Goal: Register for event/course

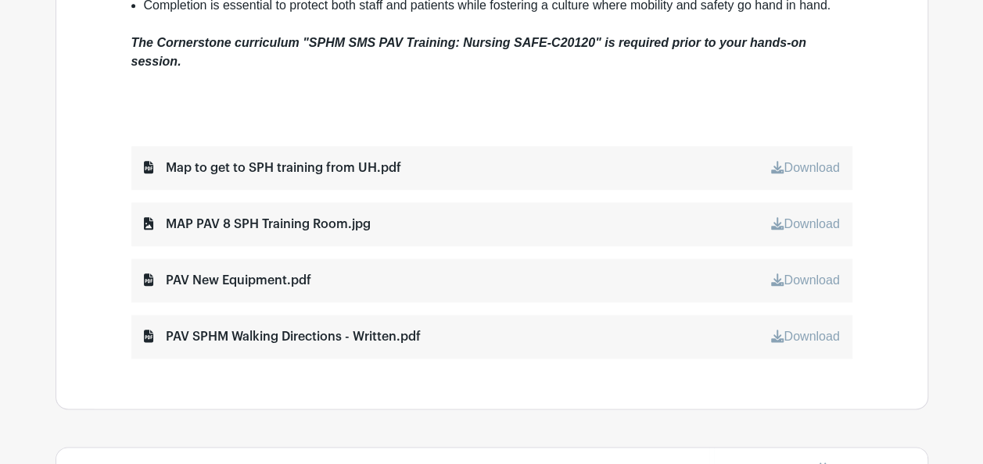
scroll to position [766, 0]
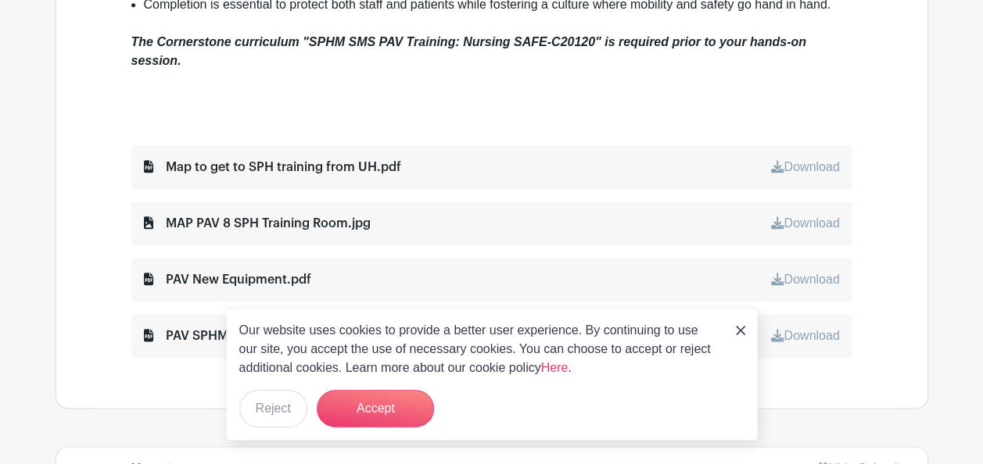
click at [473, 97] on div at bounding box center [491, 98] width 721 height 19
click at [740, 335] on img at bounding box center [740, 330] width 9 height 9
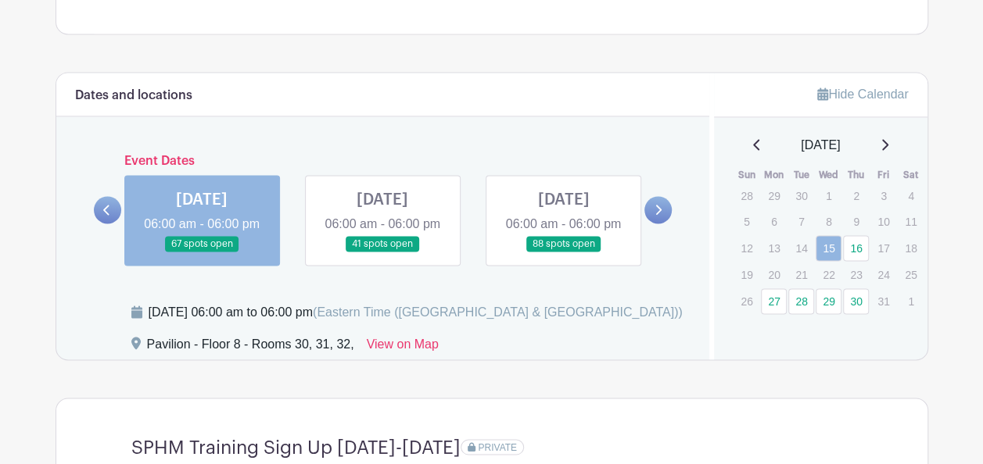
scroll to position [1148, 0]
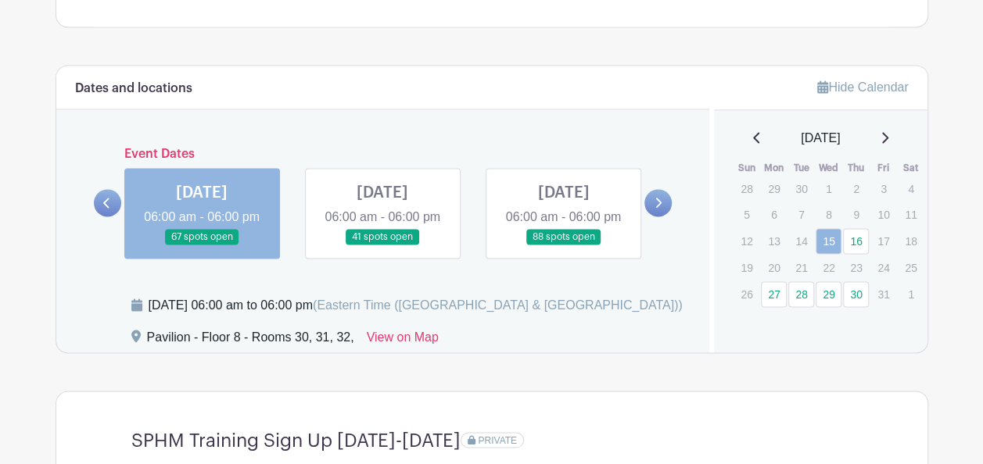
click at [102, 207] on link at bounding box center [107, 202] width 27 height 27
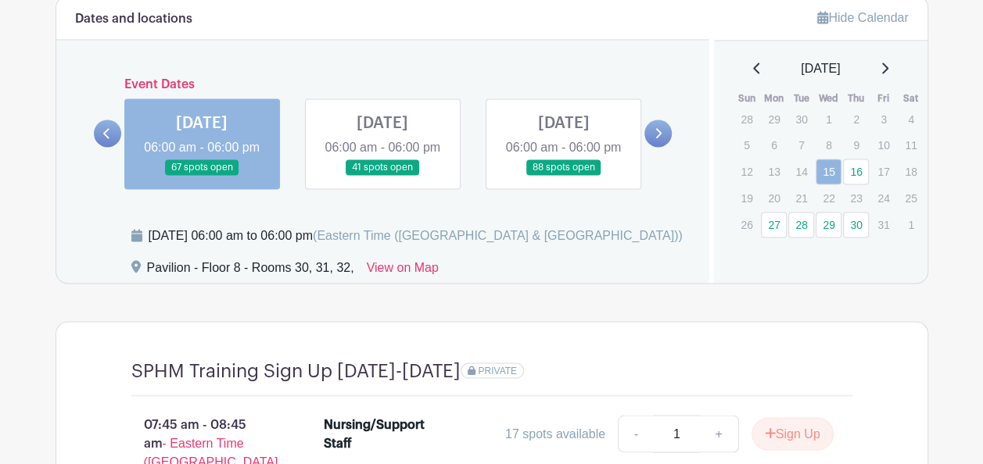
scroll to position [1225, 0]
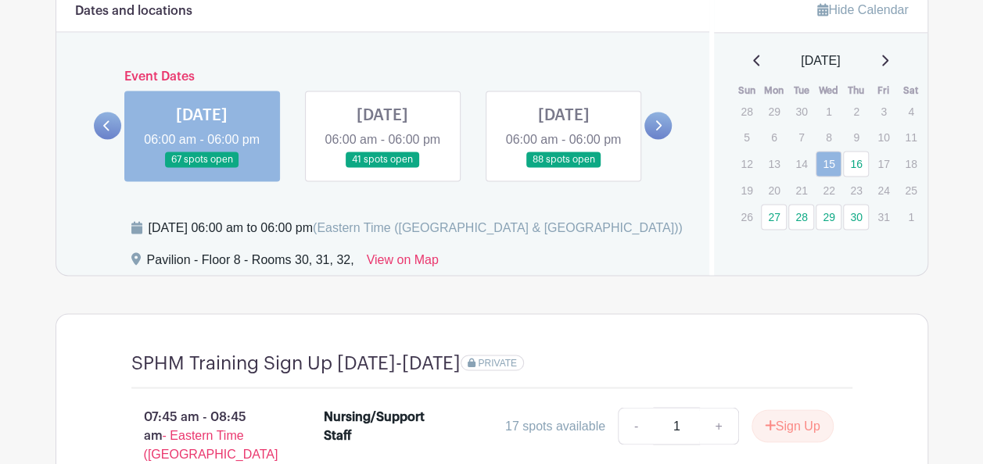
click at [888, 59] on icon at bounding box center [884, 60] width 8 height 13
click at [753, 58] on icon at bounding box center [757, 60] width 8 height 13
click at [647, 131] on link at bounding box center [657, 125] width 27 height 27
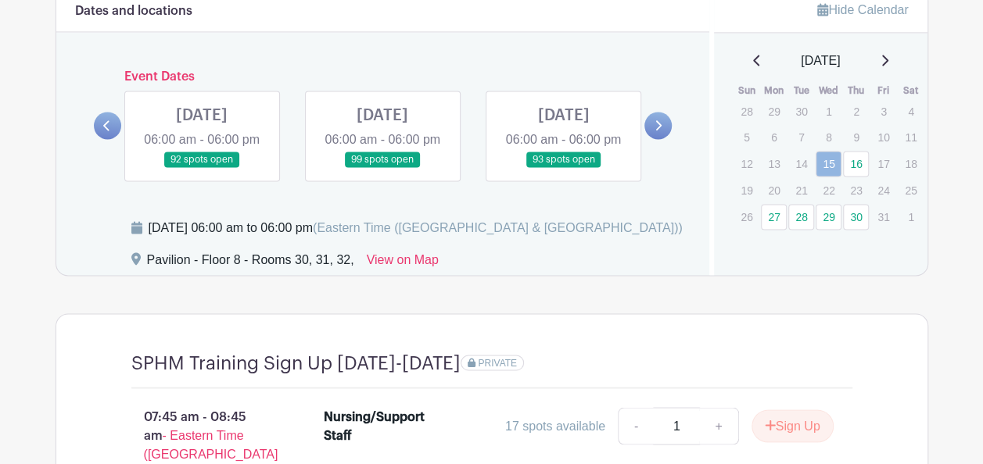
click at [106, 139] on link at bounding box center [107, 125] width 27 height 27
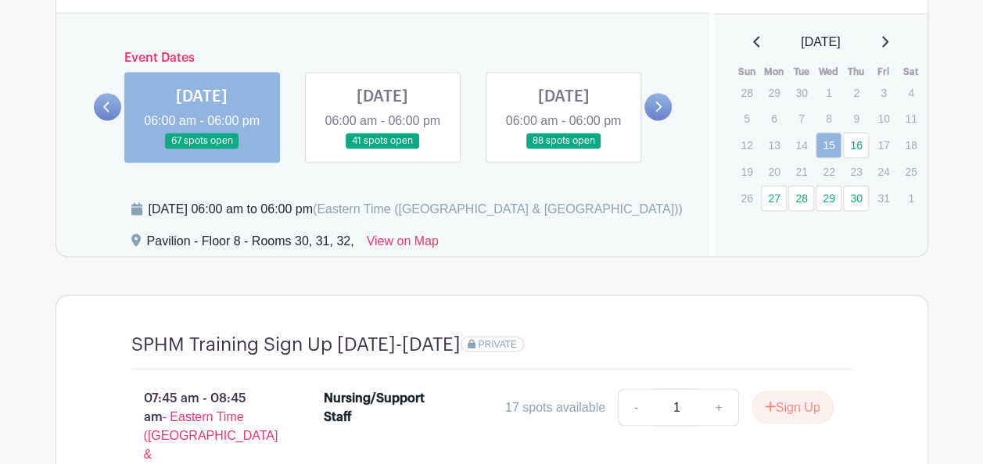
scroll to position [1245, 0]
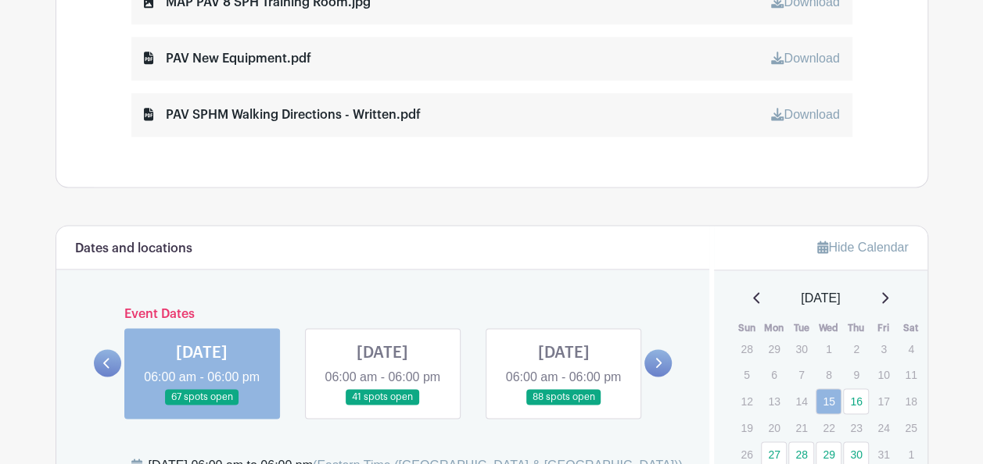
click at [890, 230] on div "Hide Calendar" at bounding box center [820, 248] width 213 height 45
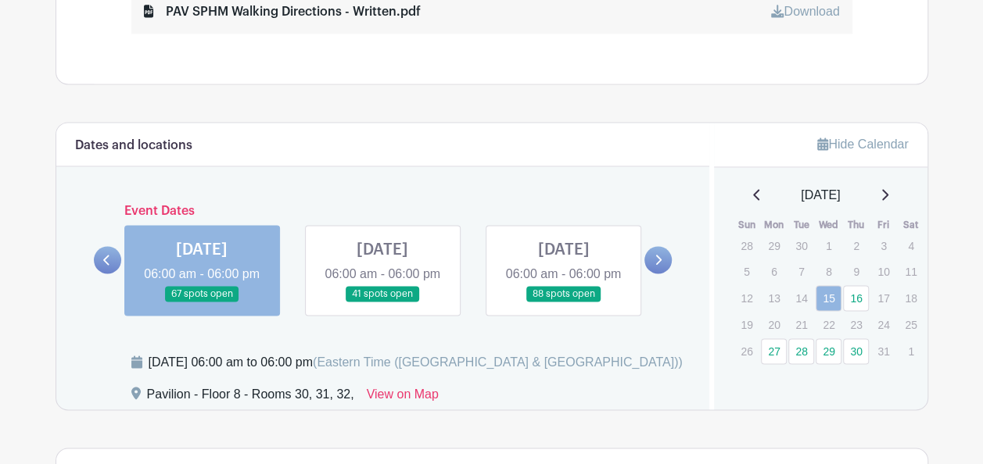
scroll to position [1134, 0]
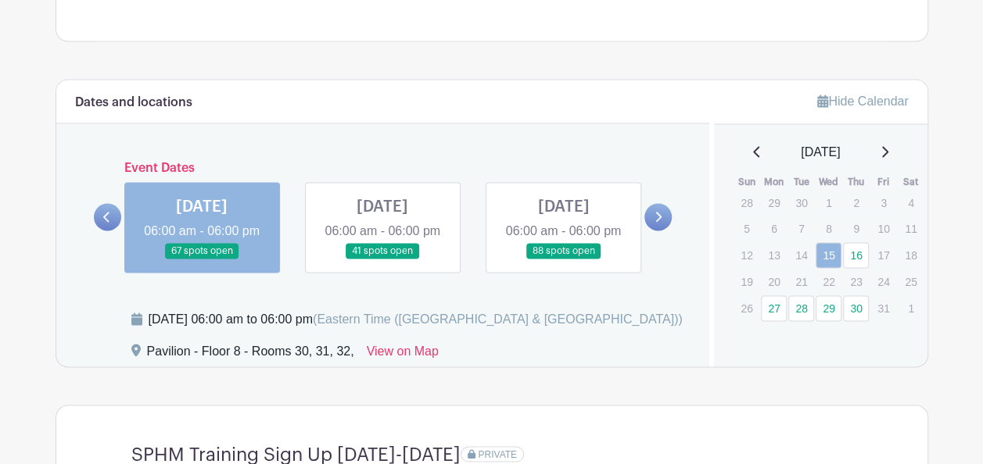
click at [382, 260] on link at bounding box center [382, 260] width 0 height 0
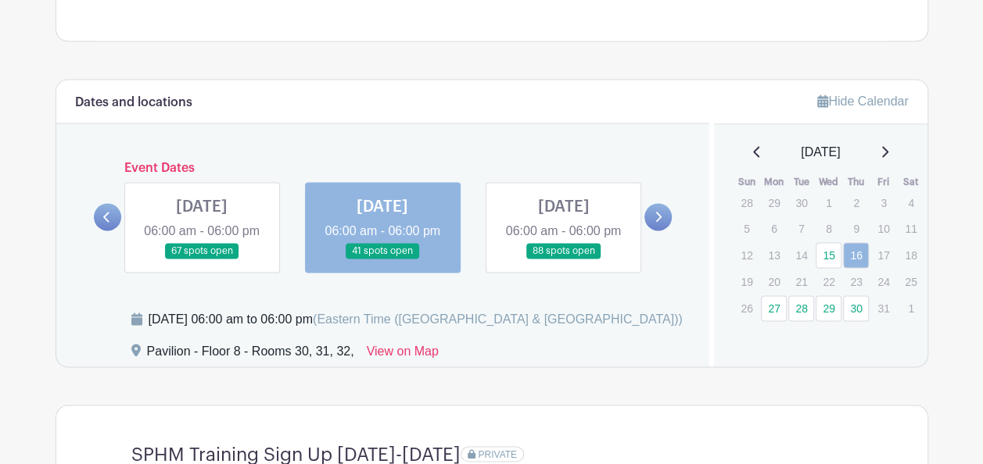
click at [202, 260] on link at bounding box center [202, 260] width 0 height 0
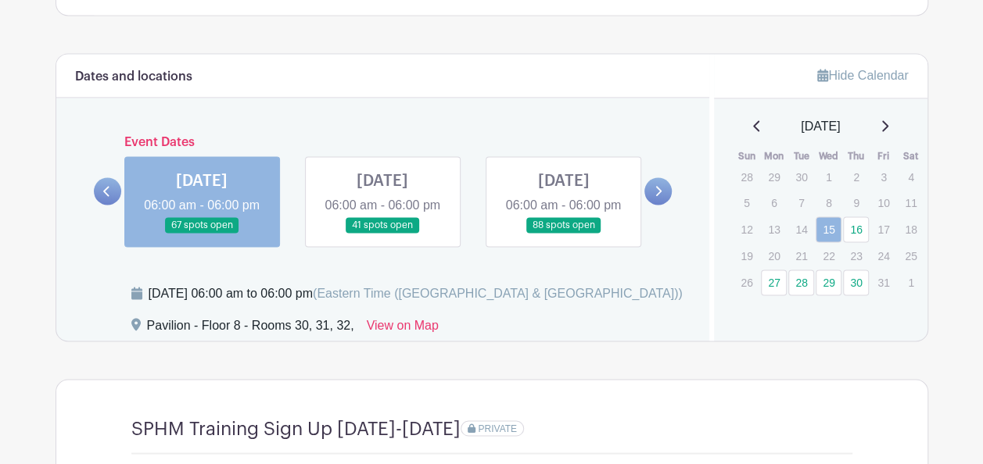
scroll to position [1161, 0]
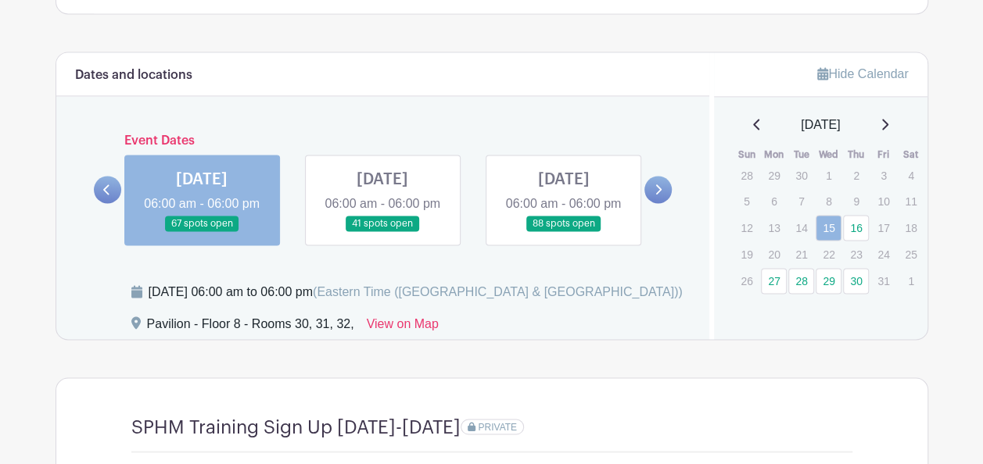
click at [382, 232] on link at bounding box center [382, 232] width 0 height 0
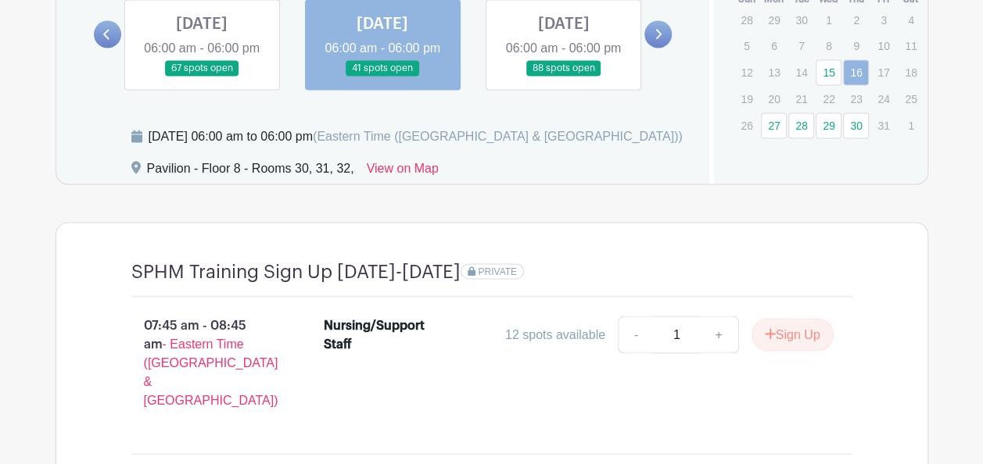
scroll to position [1327, 0]
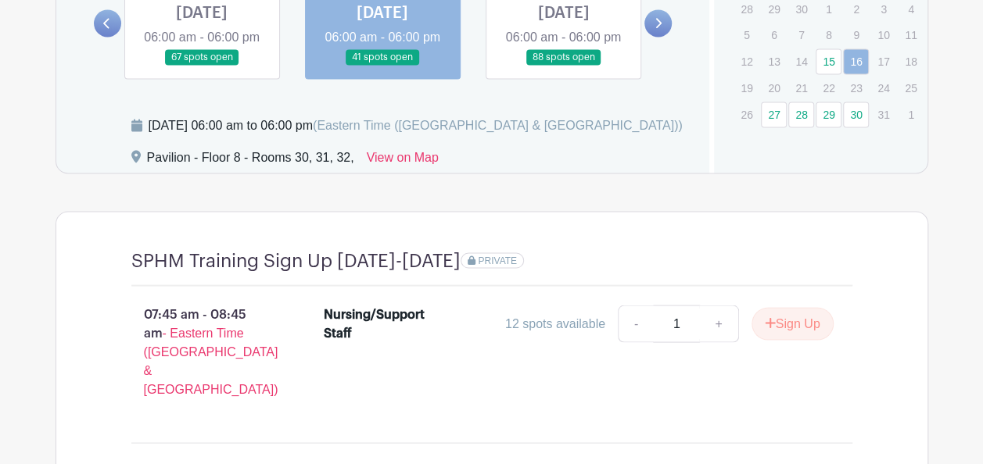
click at [563, 66] on link at bounding box center [563, 66] width 0 height 0
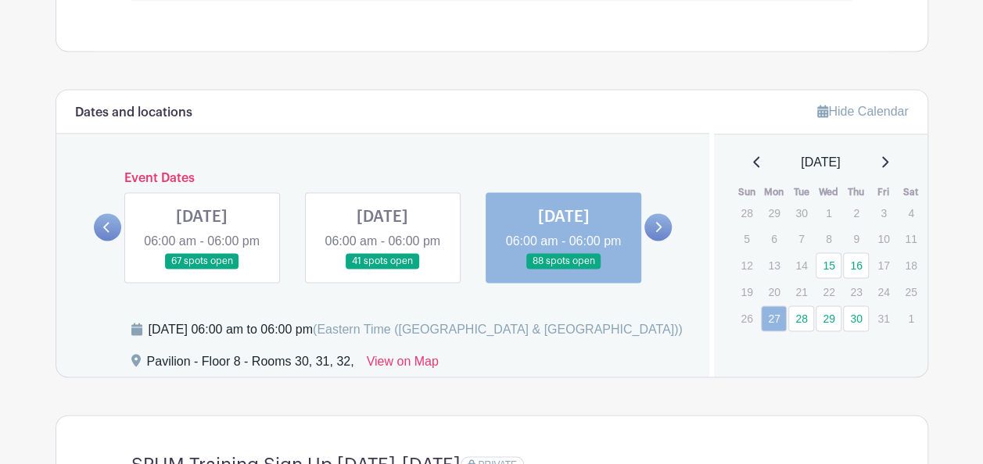
scroll to position [1151, 0]
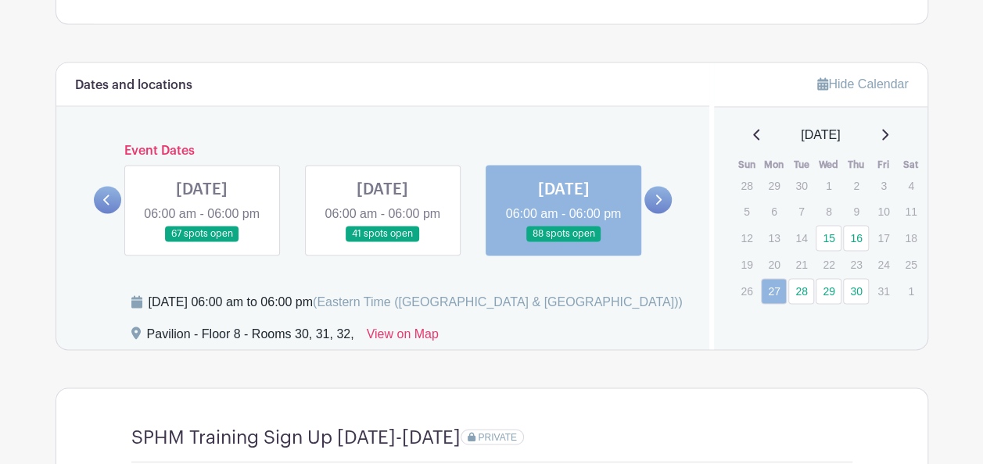
click at [888, 133] on icon at bounding box center [884, 134] width 8 height 13
click at [753, 134] on icon at bounding box center [757, 134] width 8 height 13
click at [888, 135] on icon at bounding box center [884, 134] width 8 height 13
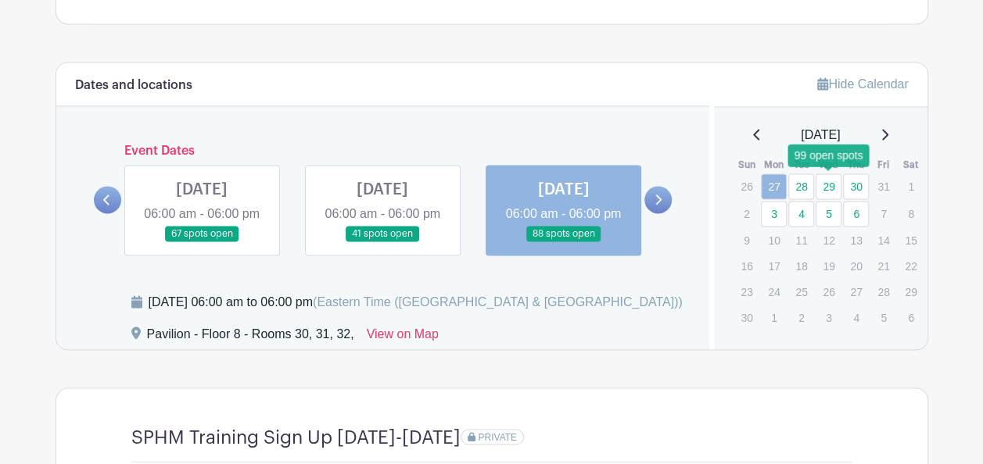
click at [823, 188] on link "29" at bounding box center [828, 187] width 26 height 26
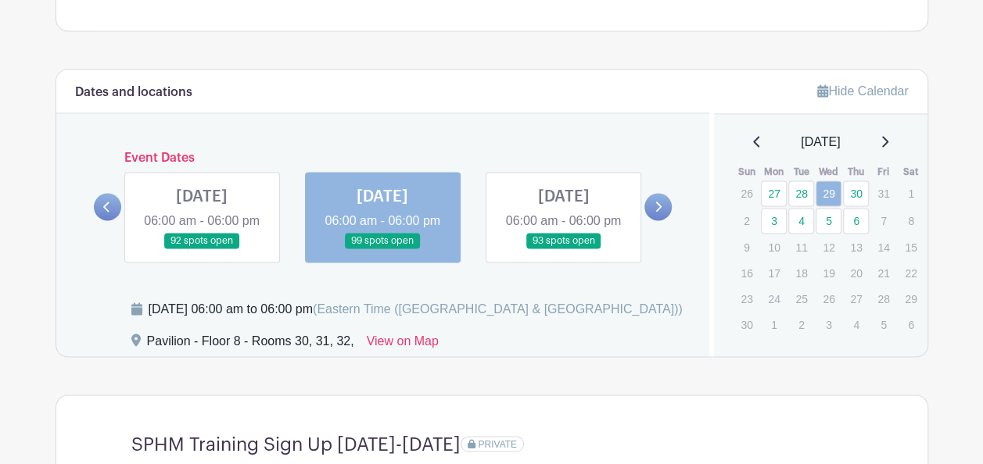
scroll to position [1144, 0]
